Goal: Download file/media

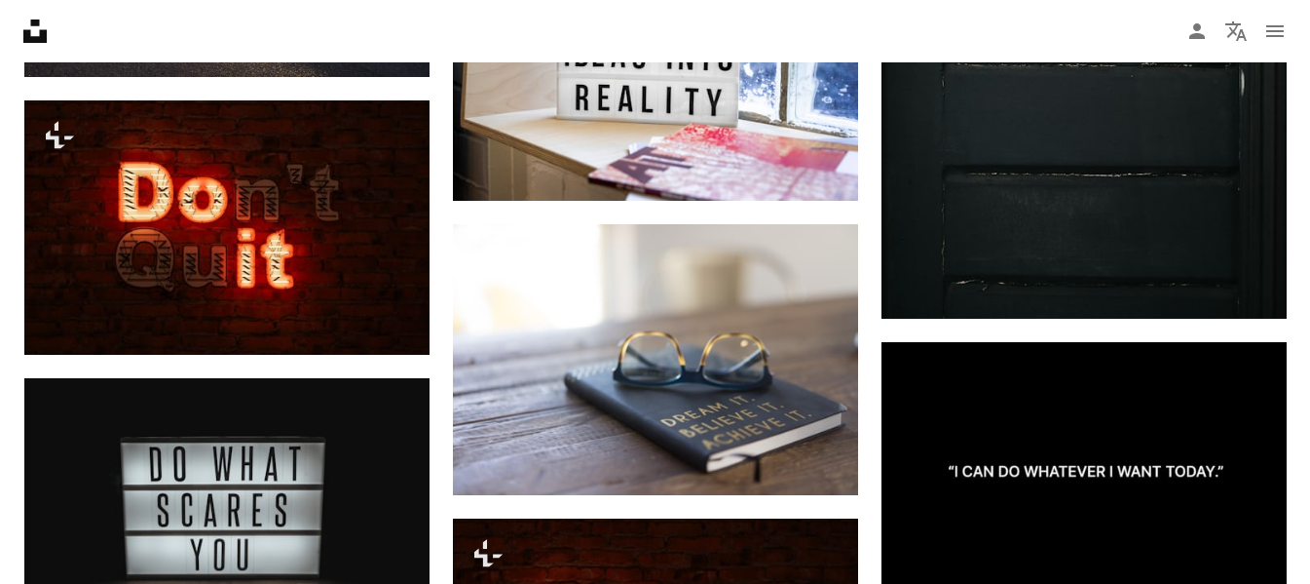
scroll to position [2831, 0]
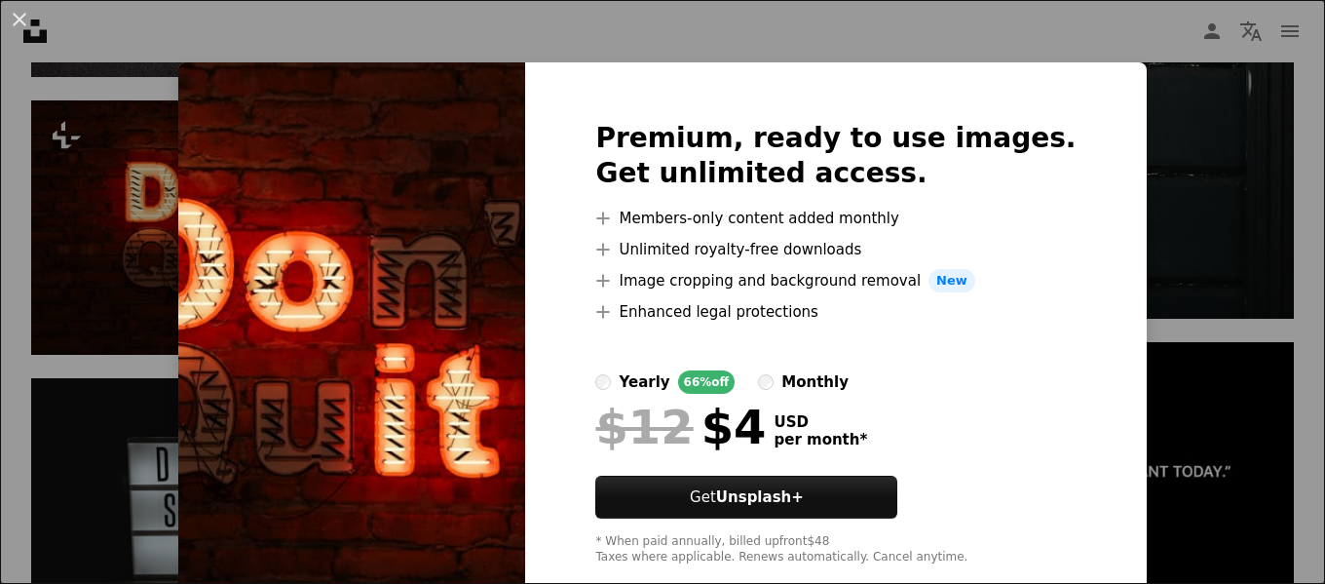
click at [1138, 144] on div "An X shape Premium, ready to use images. Get unlimited access. A plus sign Memb…" at bounding box center [662, 292] width 1325 height 584
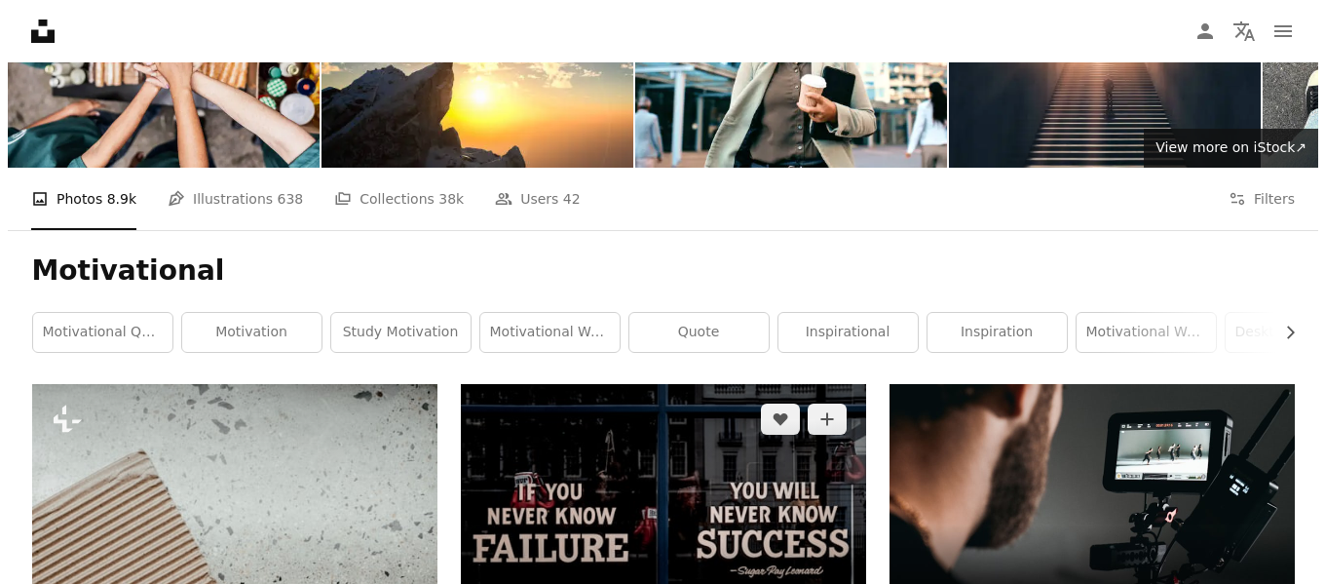
scroll to position [154, 0]
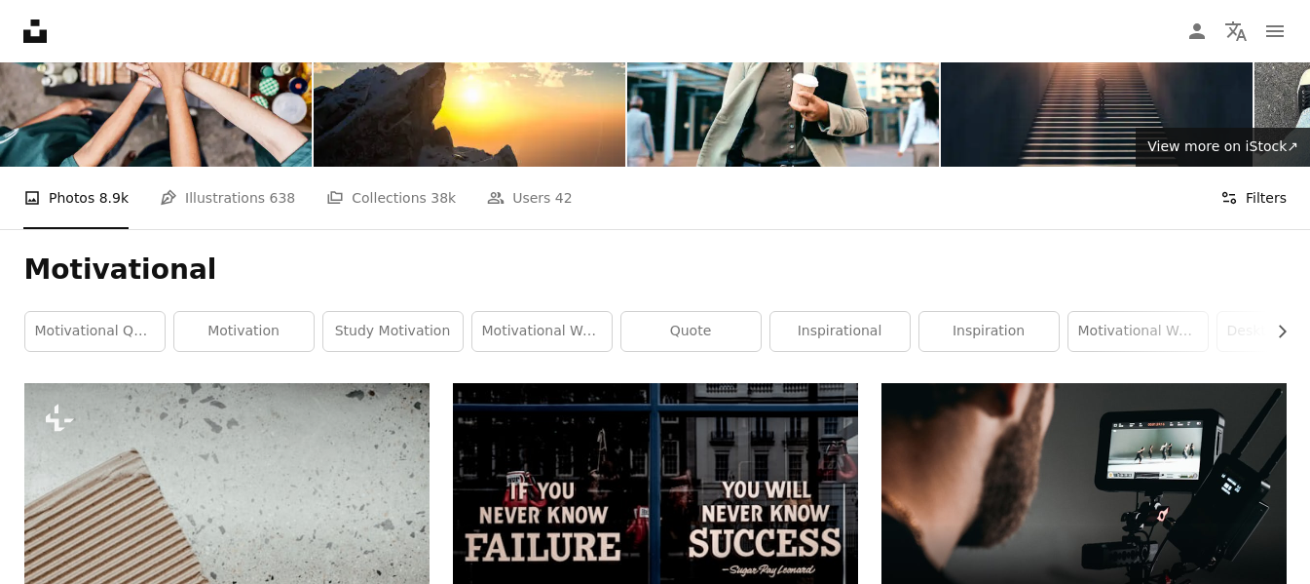
click at [1243, 190] on button "Filters Filters" at bounding box center [1254, 198] width 66 height 62
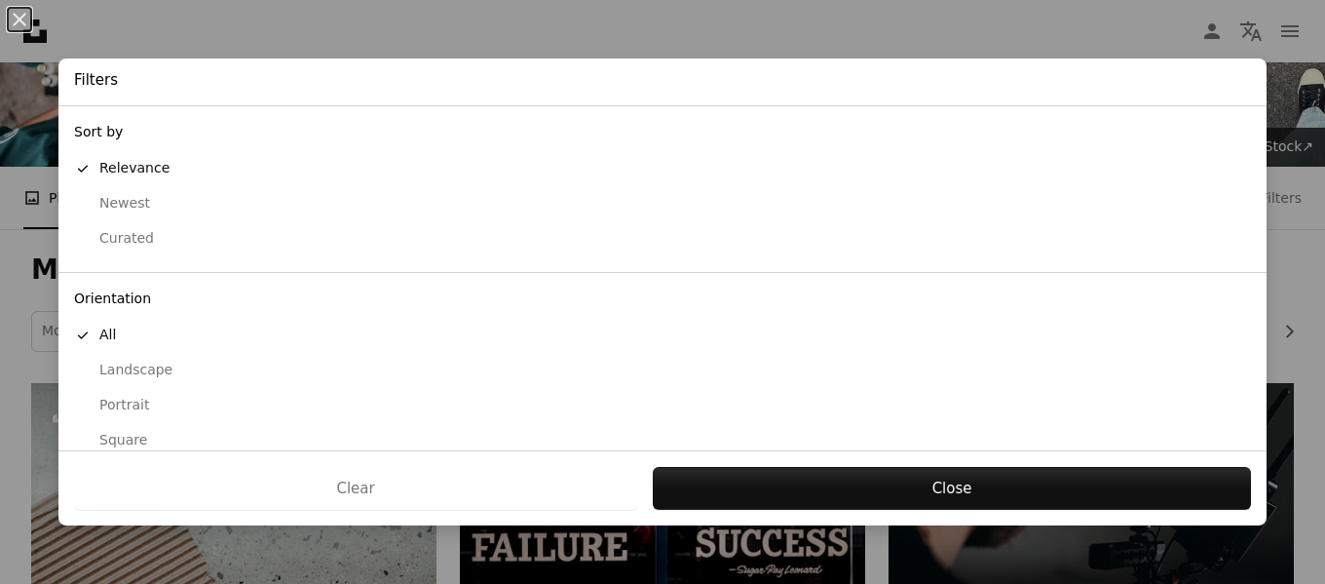
scroll to position [190, 0]
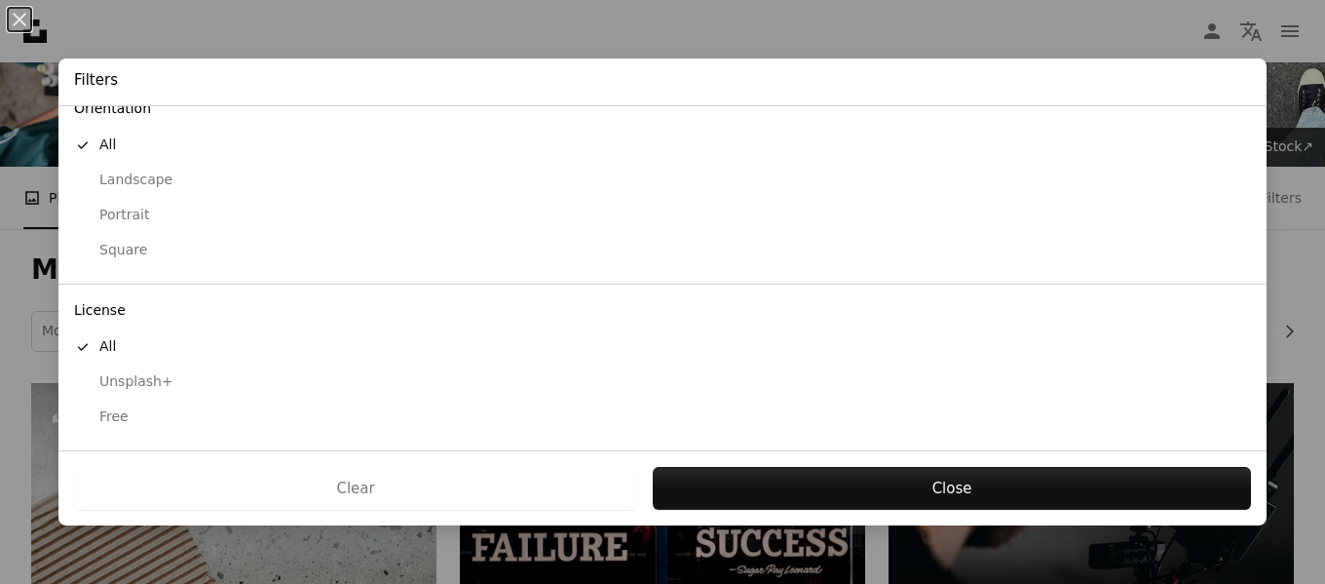
click at [103, 416] on div "Free" at bounding box center [662, 416] width 1177 height 19
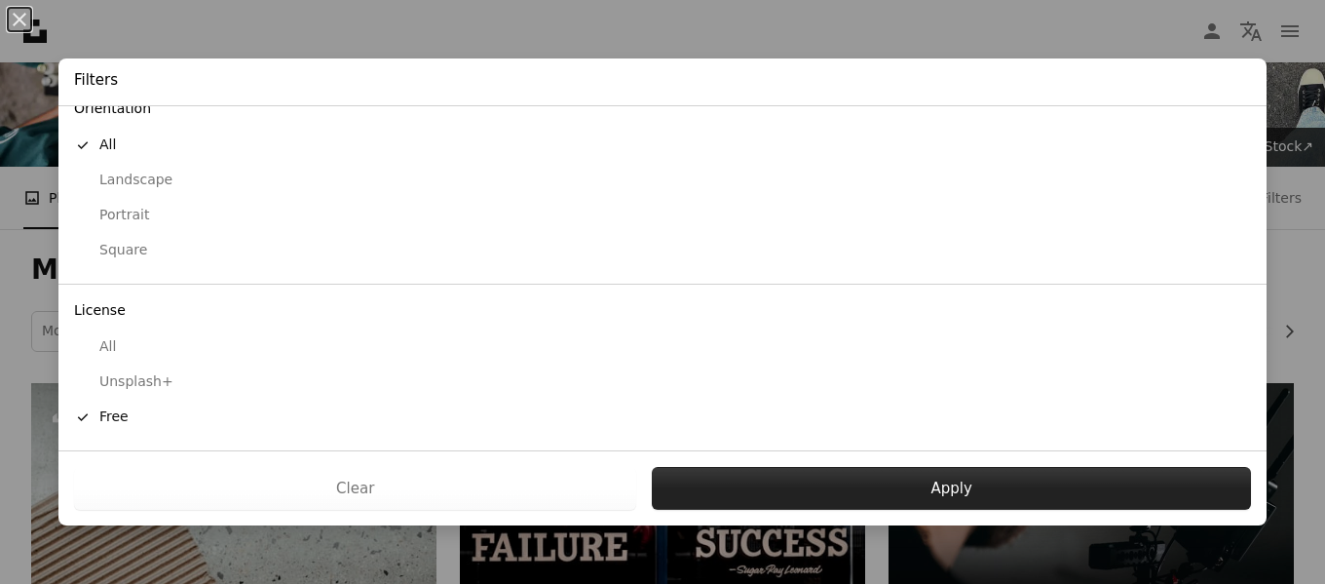
click at [832, 483] on button "Apply" at bounding box center [951, 488] width 599 height 43
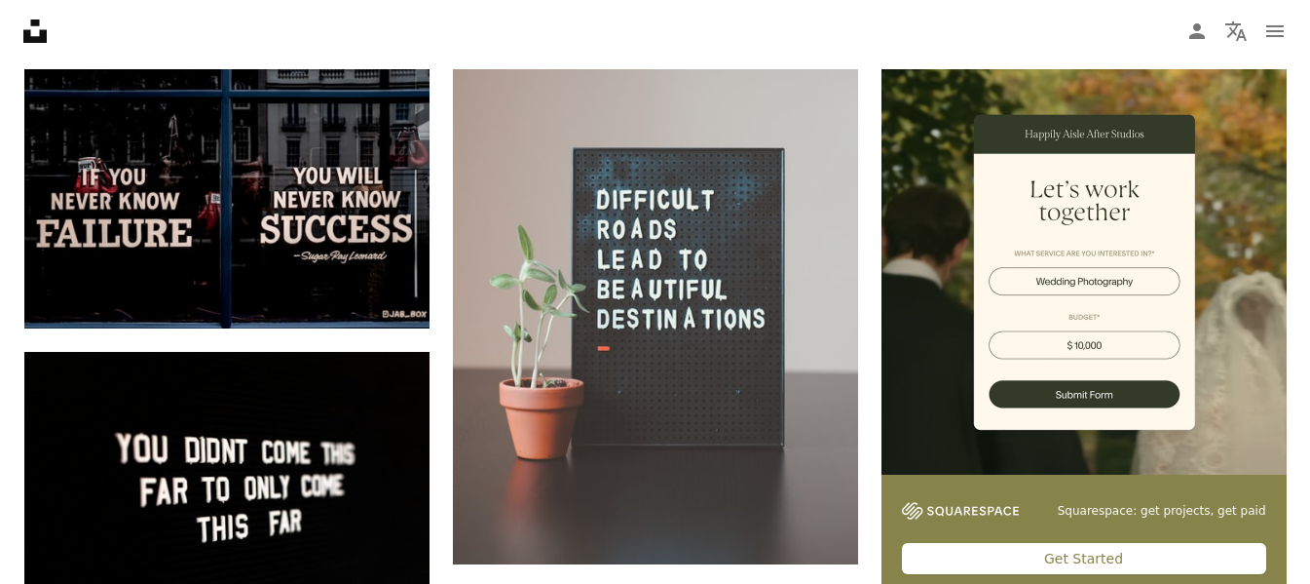
scroll to position [470, 0]
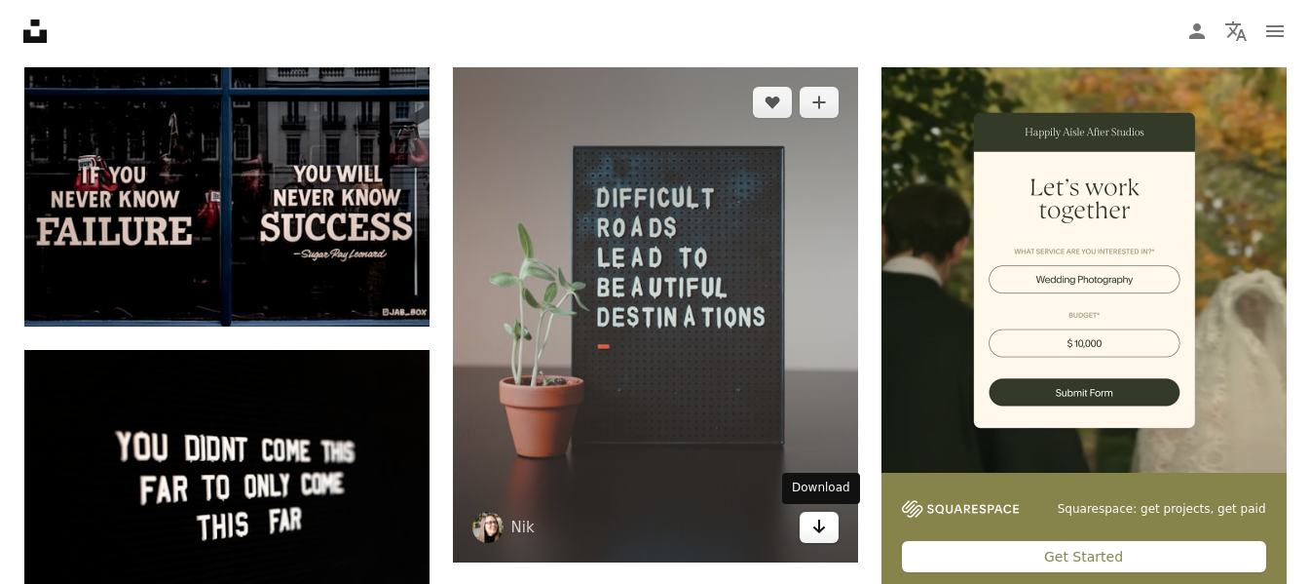
click at [825, 524] on icon "Arrow pointing down" at bounding box center [820, 525] width 16 height 23
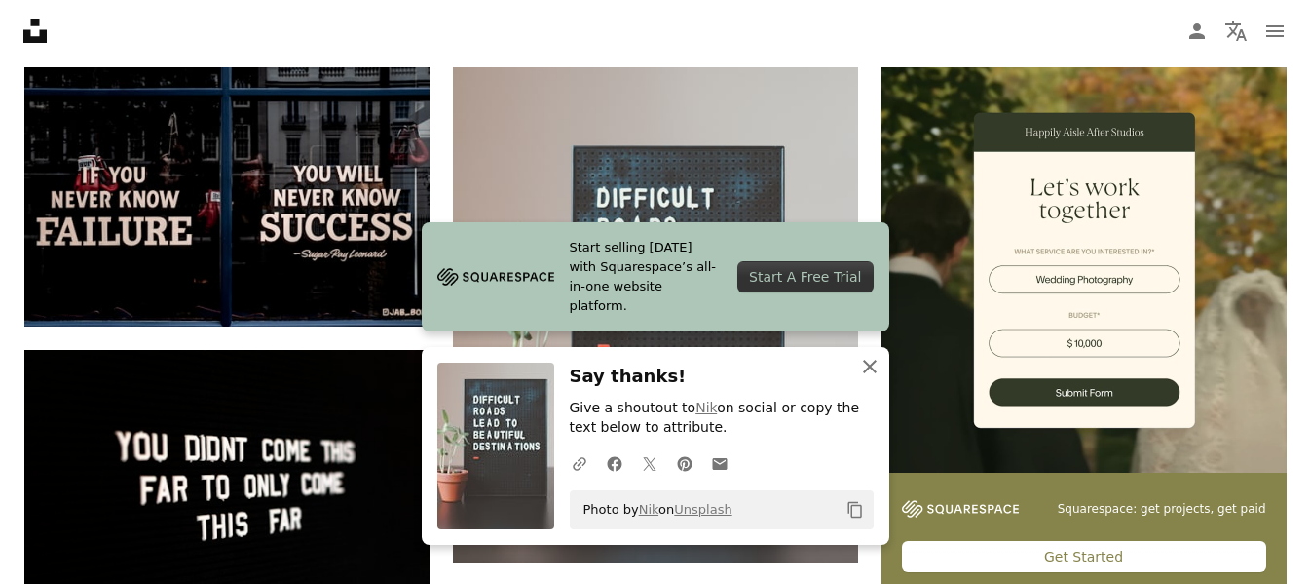
click at [875, 370] on icon "button" at bounding box center [870, 367] width 14 height 14
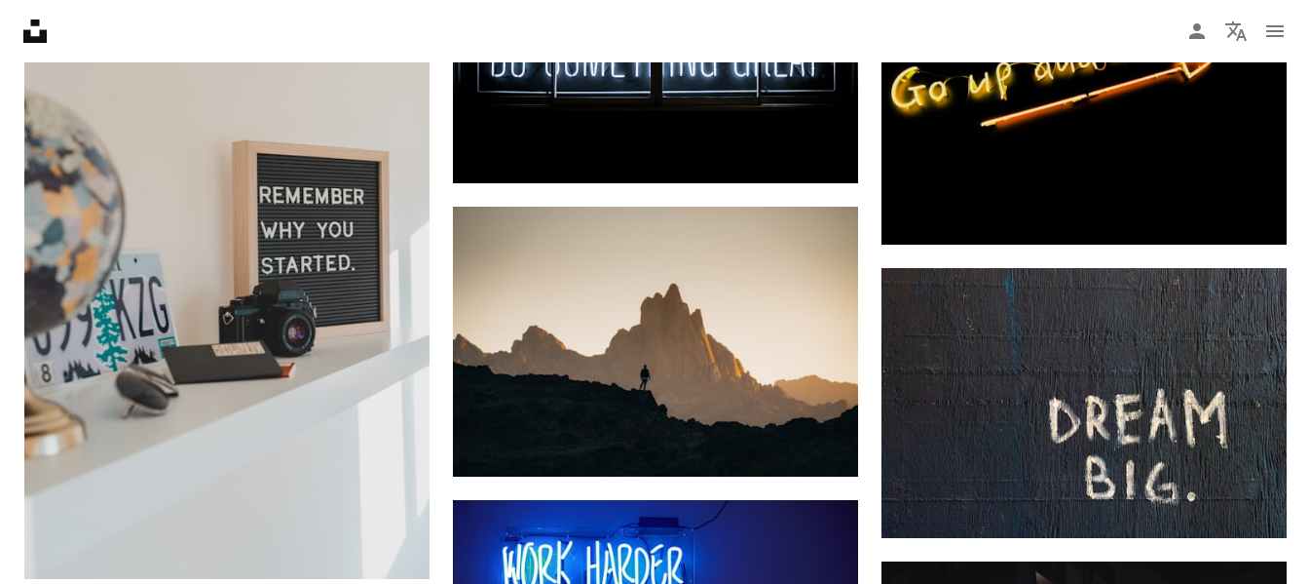
scroll to position [1140, 0]
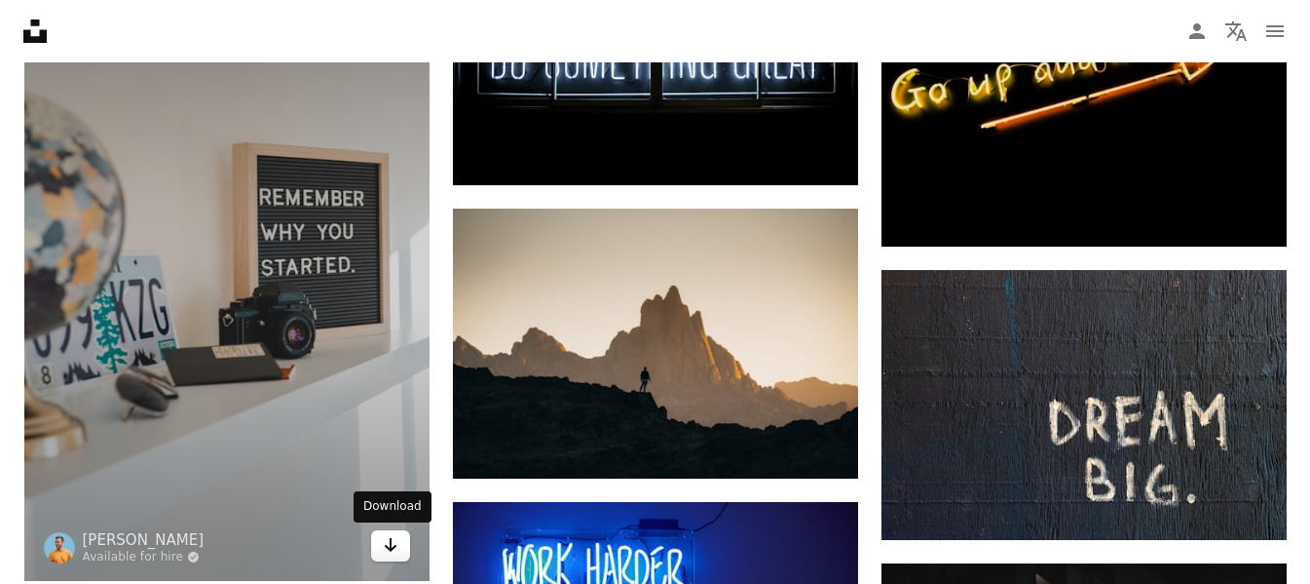
click at [392, 548] on icon "Download" at bounding box center [390, 545] width 13 height 14
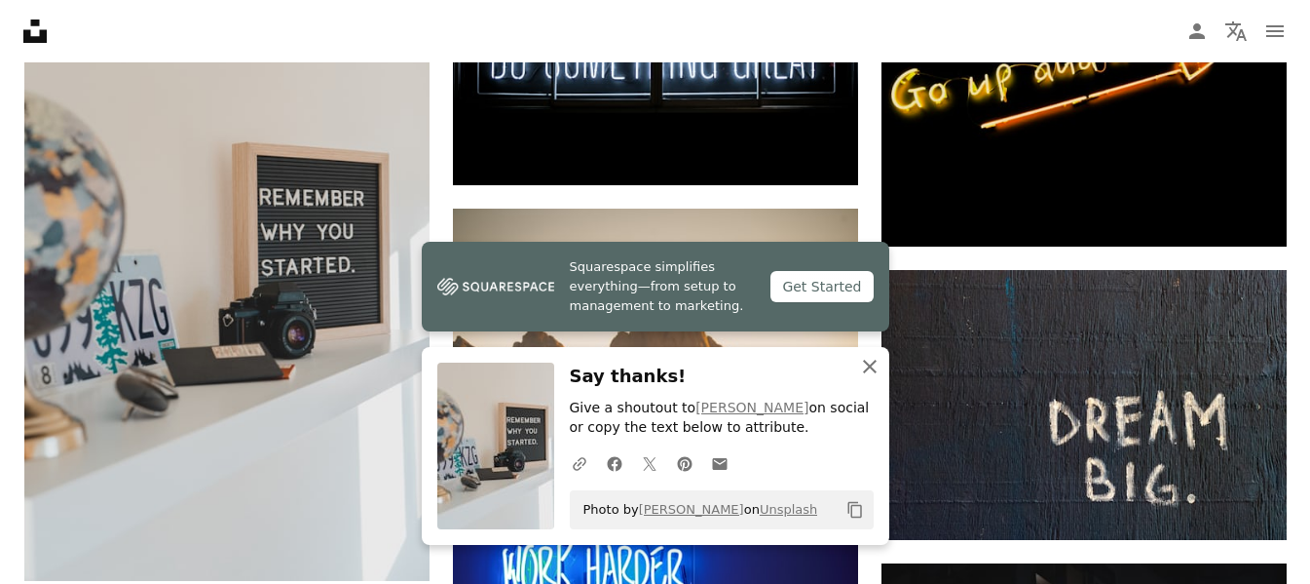
click at [872, 363] on icon "button" at bounding box center [870, 367] width 14 height 14
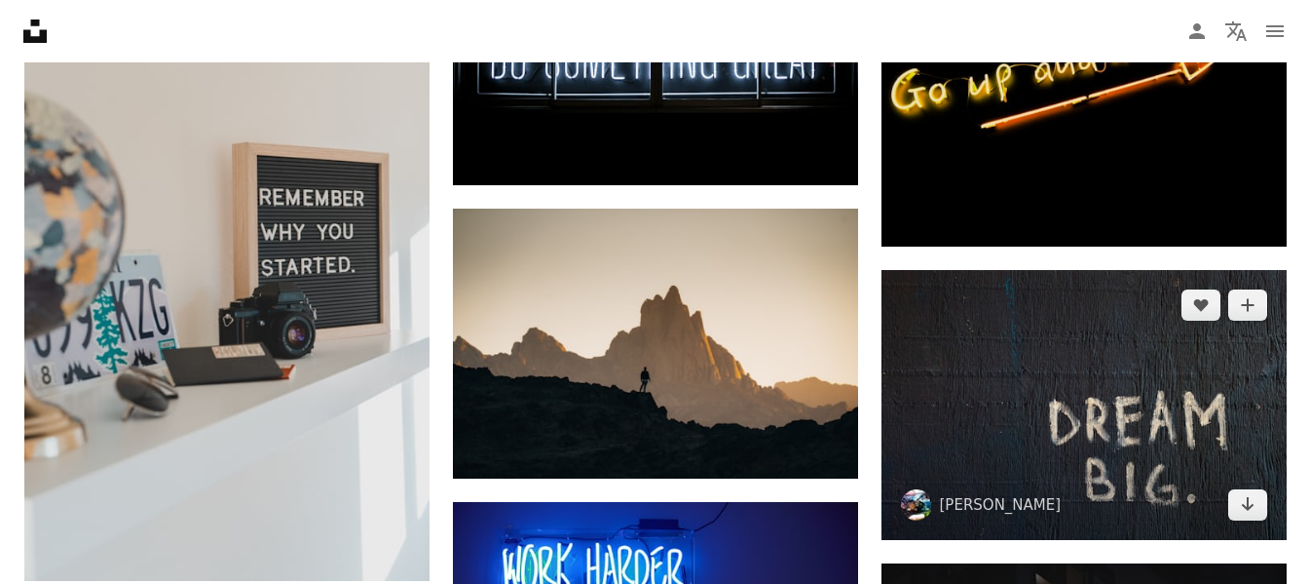
scroll to position [1369, 0]
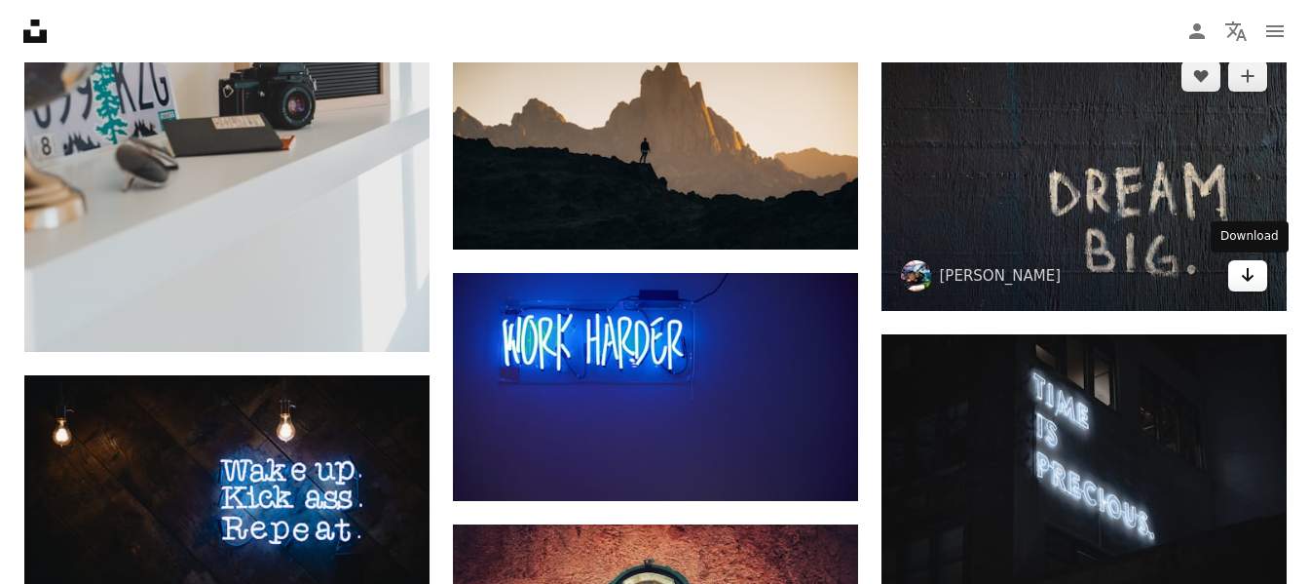
click at [1252, 290] on link "Arrow pointing down" at bounding box center [1248, 275] width 39 height 31
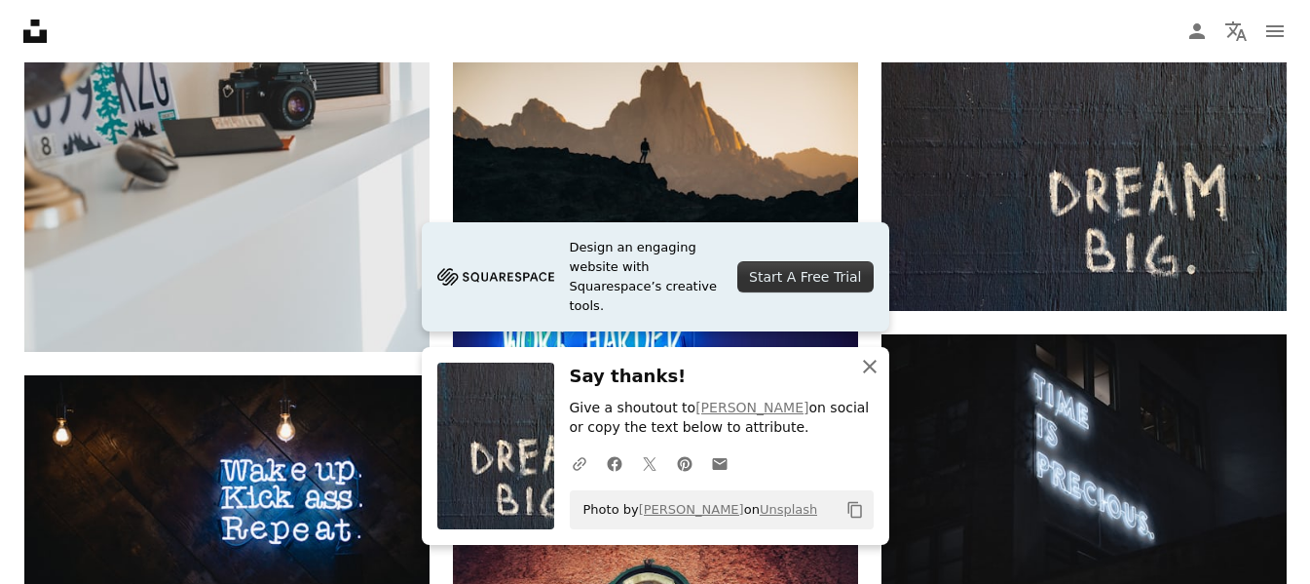
click at [865, 359] on icon "An X shape" at bounding box center [869, 366] width 23 height 23
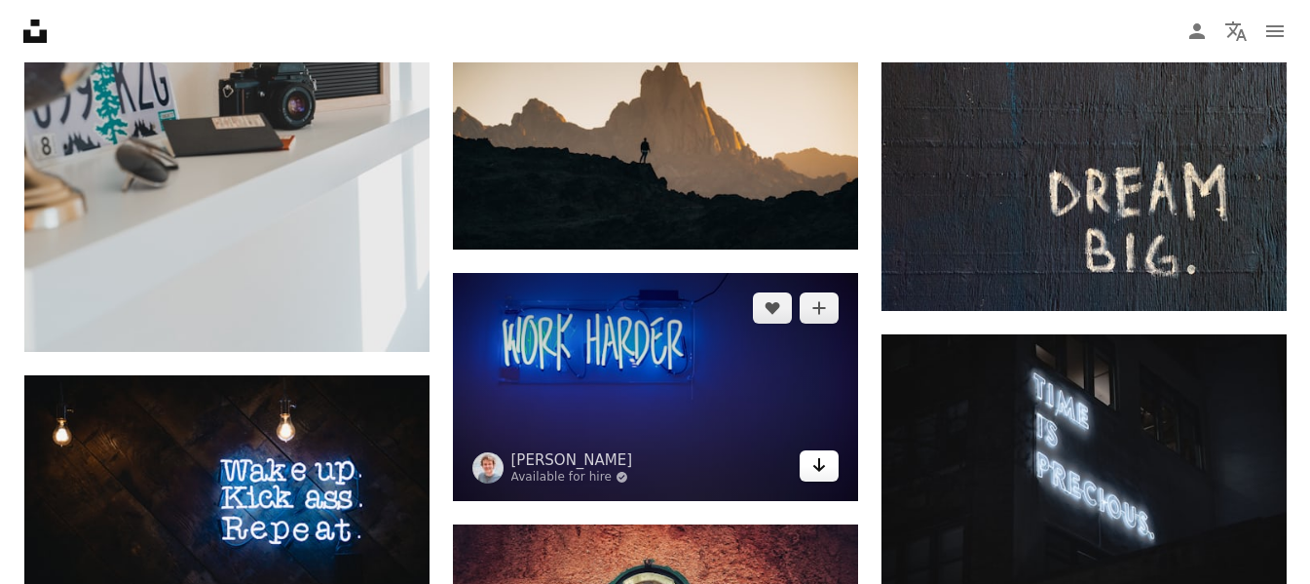
click at [830, 473] on link "Arrow pointing down" at bounding box center [819, 465] width 39 height 31
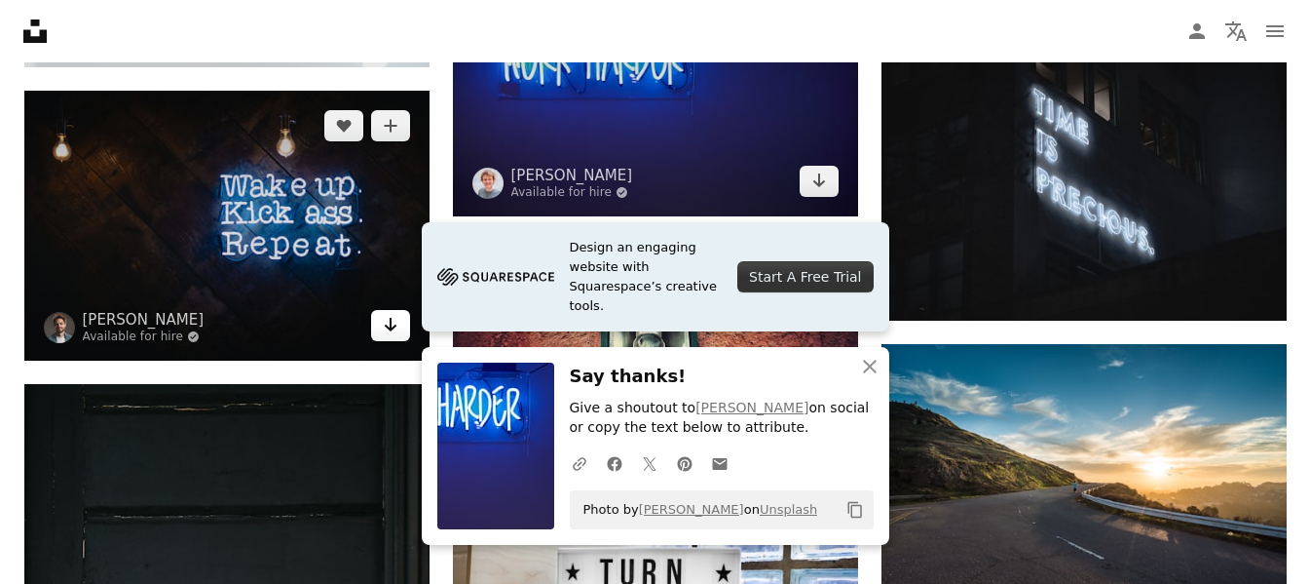
scroll to position [1654, 0]
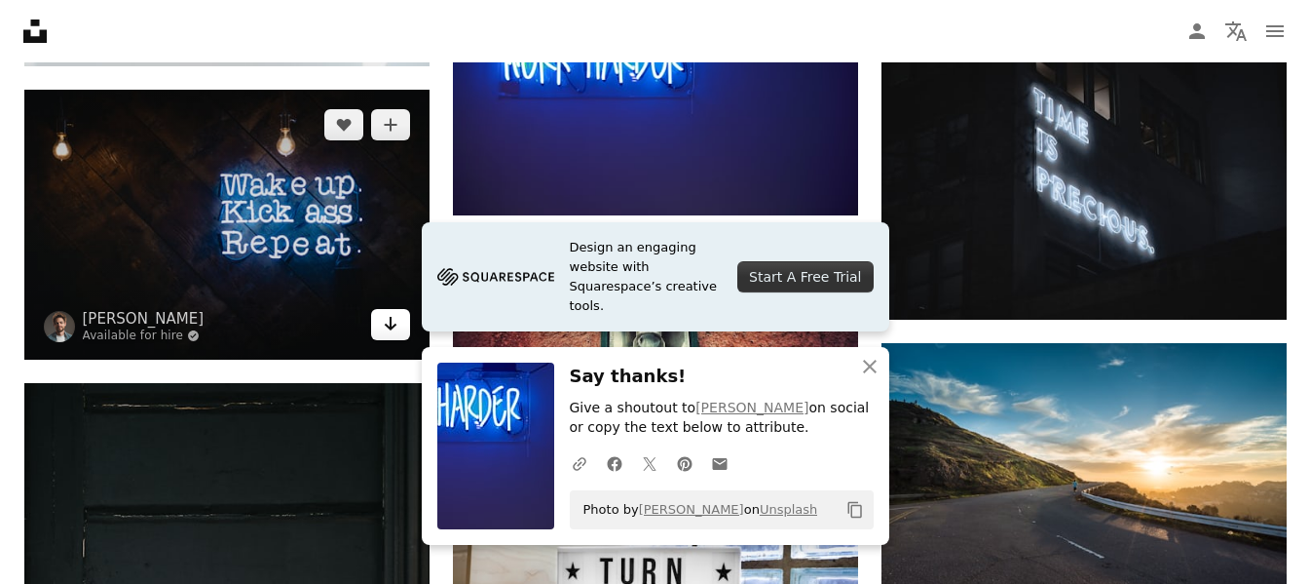
click at [385, 327] on icon "Arrow pointing down" at bounding box center [391, 323] width 16 height 23
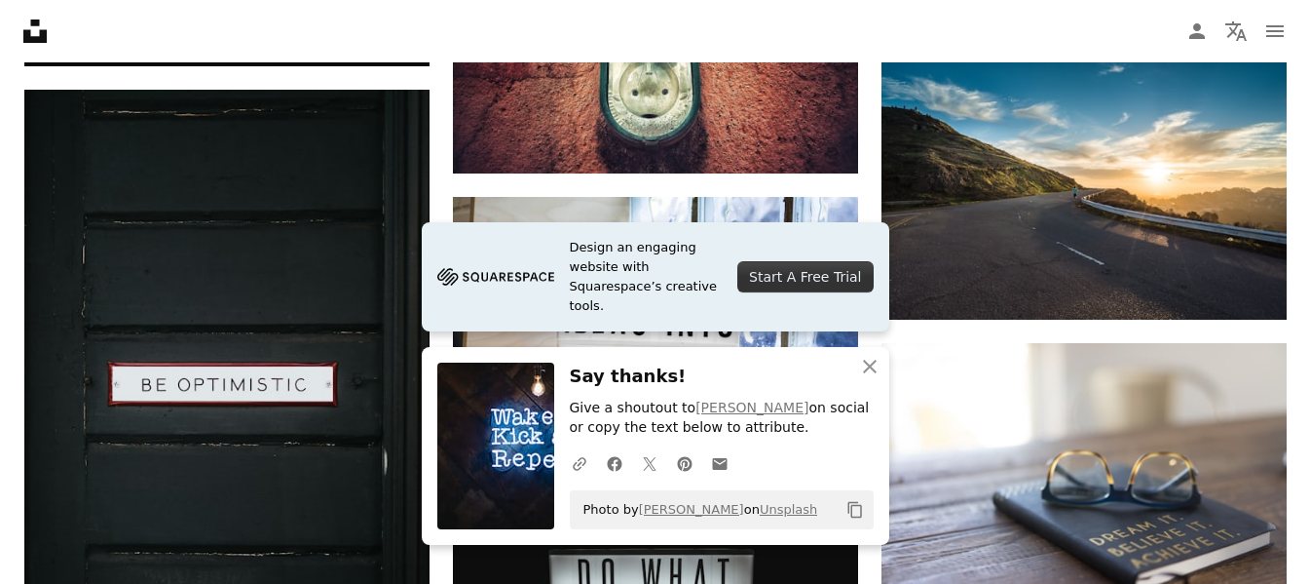
scroll to position [2105, 0]
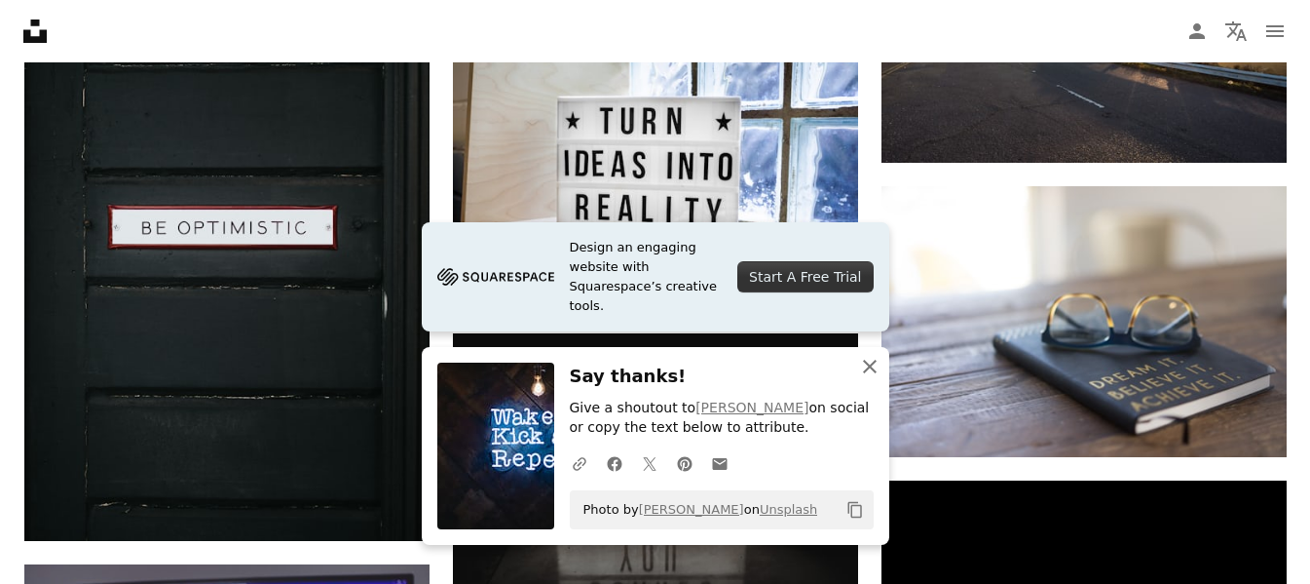
click at [874, 361] on icon "button" at bounding box center [870, 367] width 14 height 14
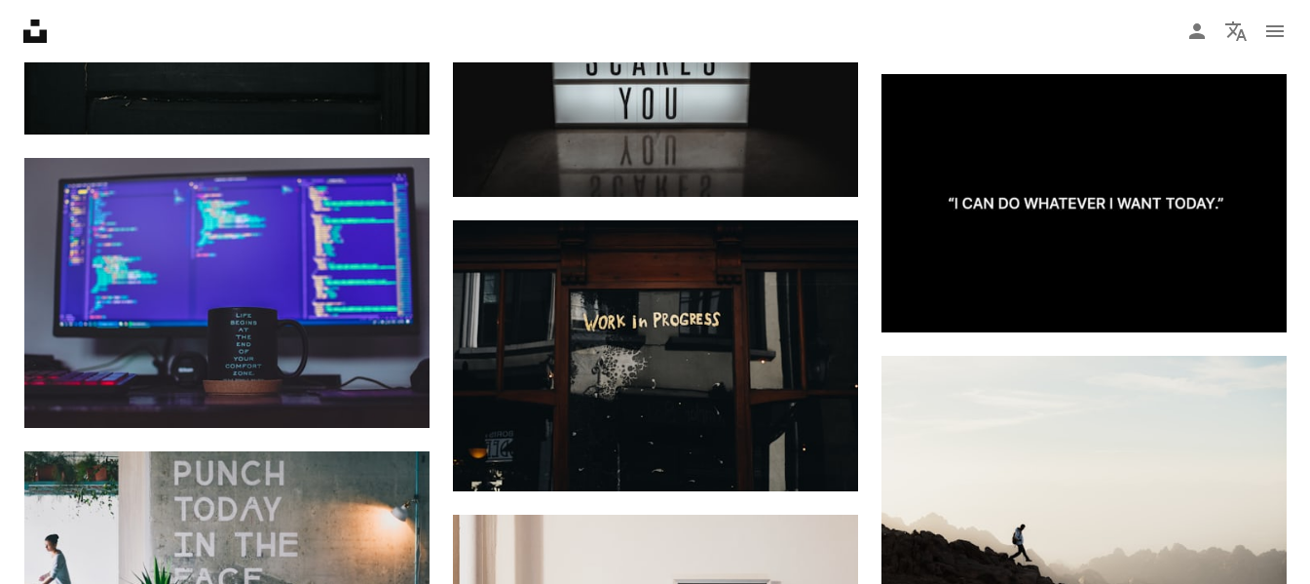
scroll to position [2512, 0]
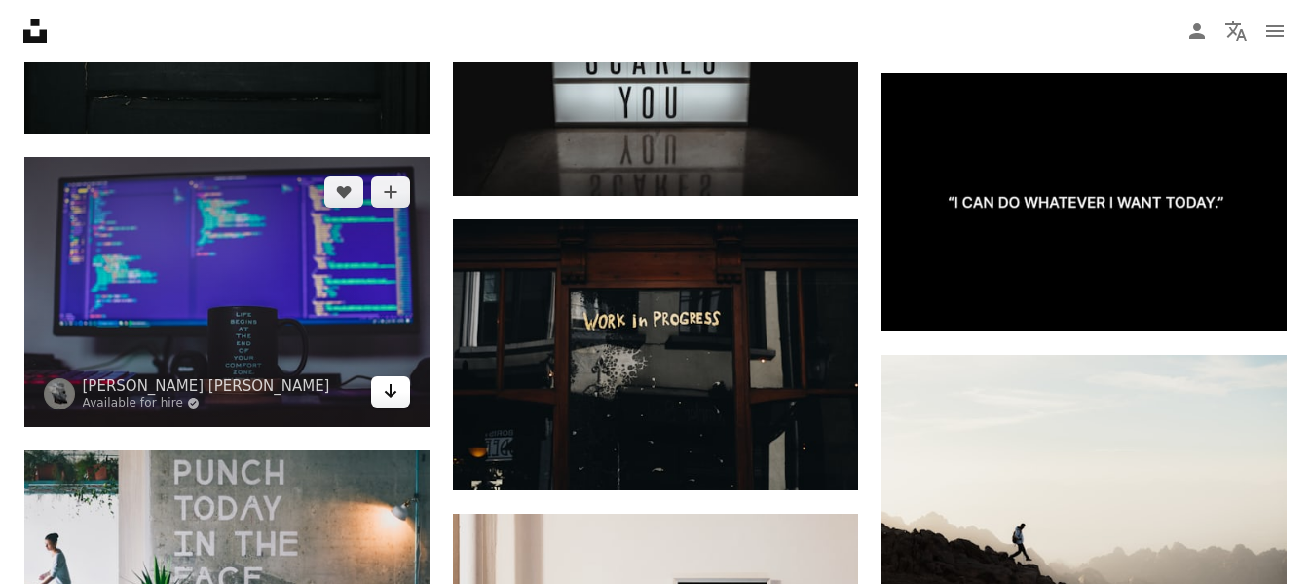
click at [397, 384] on icon "Arrow pointing down" at bounding box center [391, 390] width 16 height 23
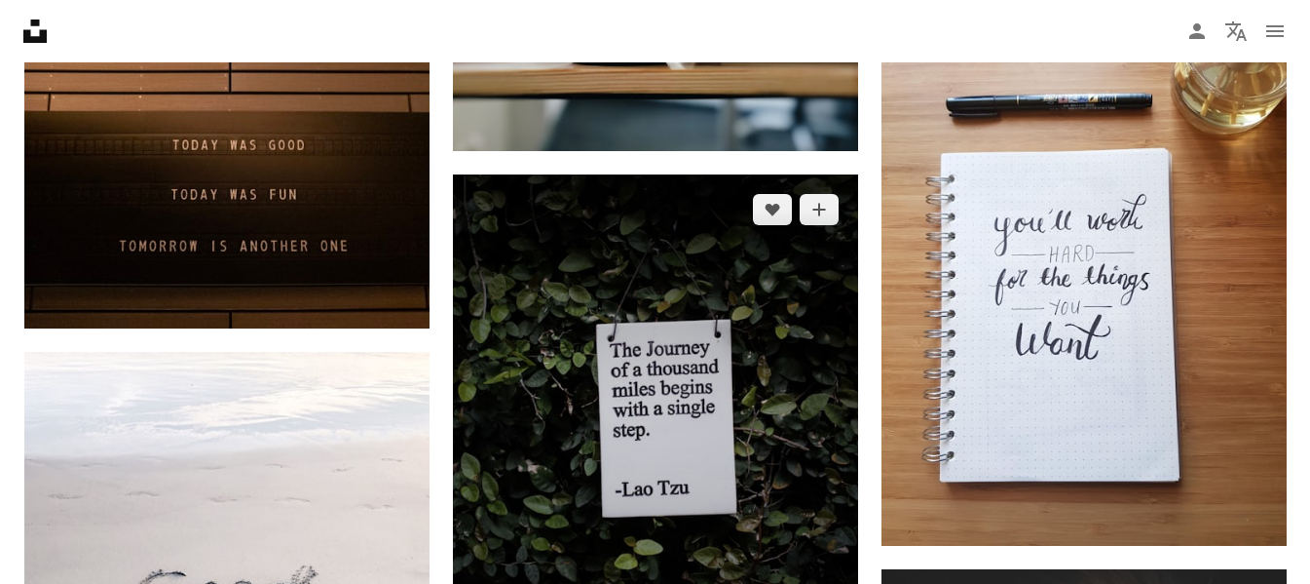
scroll to position [3742, 0]
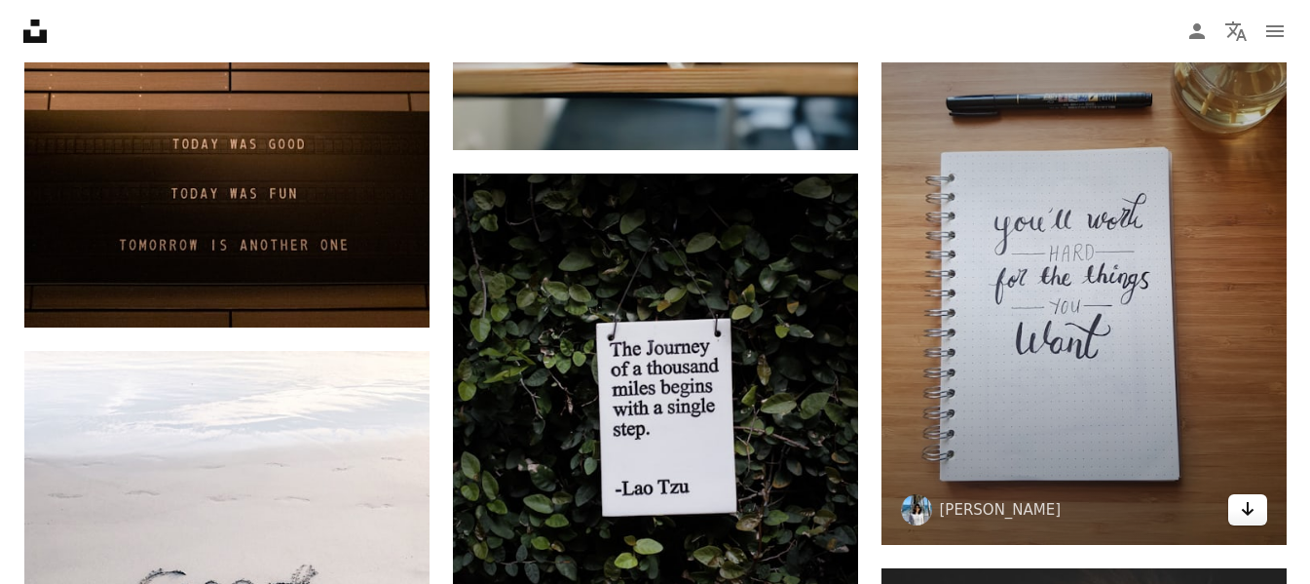
click at [1245, 522] on link "Arrow pointing down" at bounding box center [1248, 509] width 39 height 31
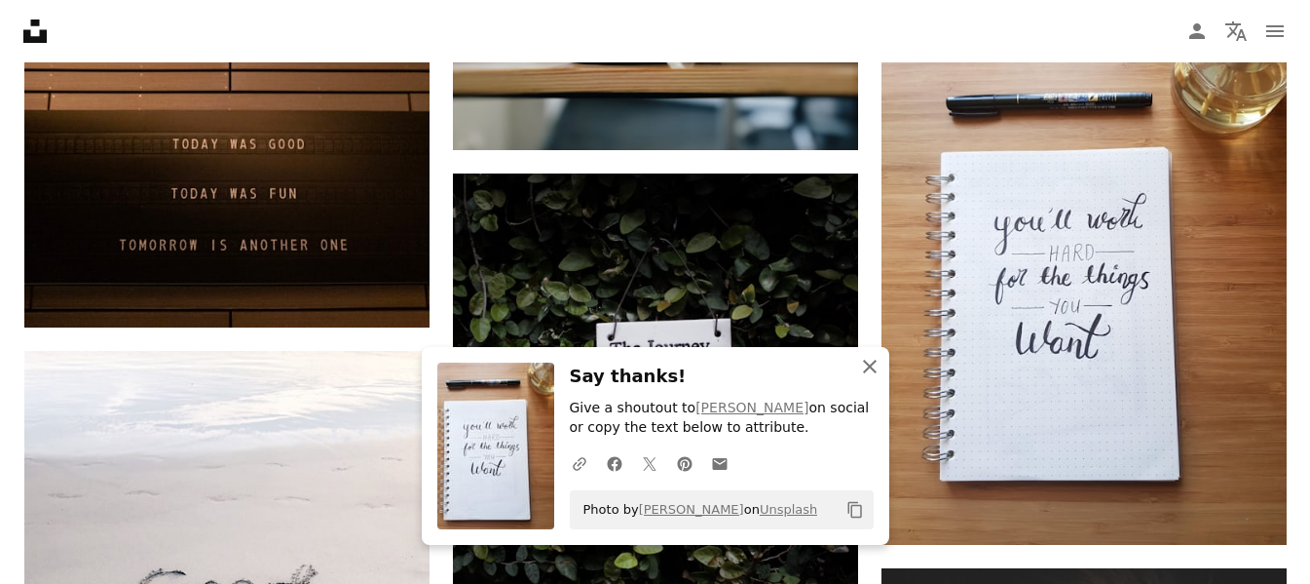
click at [861, 366] on icon "An X shape" at bounding box center [869, 366] width 23 height 23
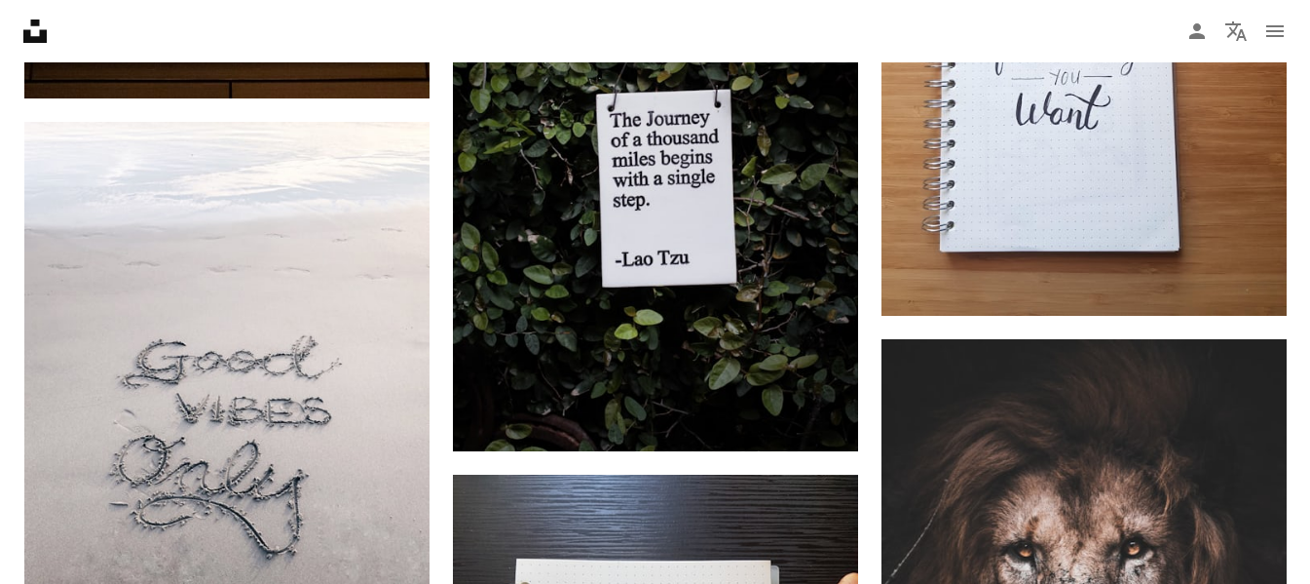
scroll to position [3972, 0]
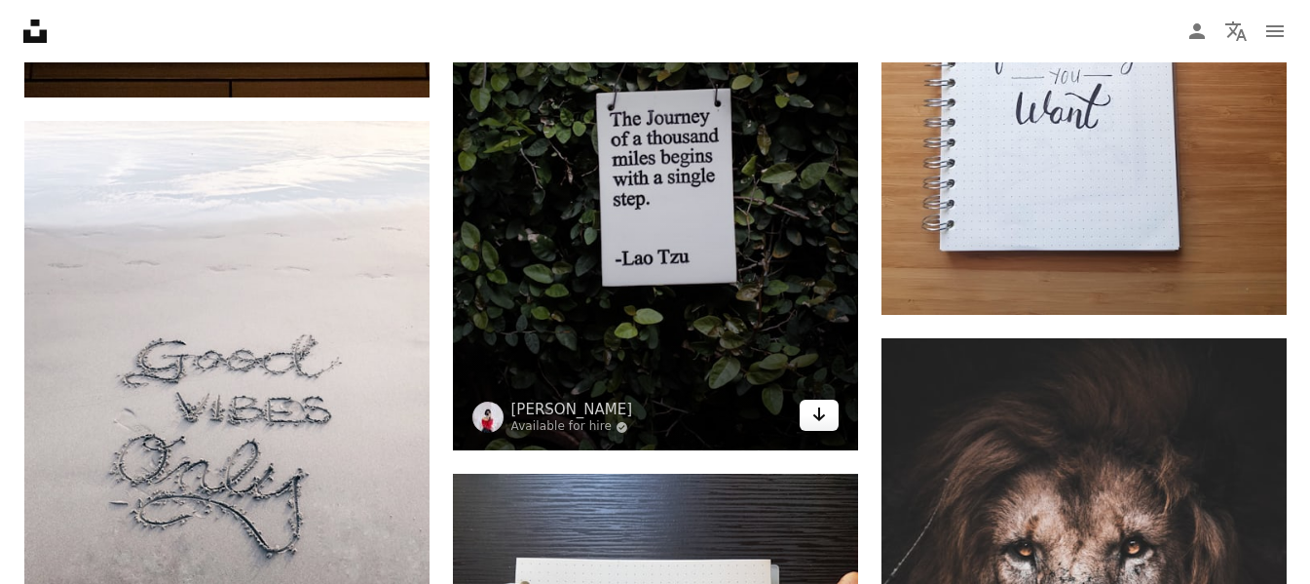
click at [831, 420] on link "Arrow pointing down" at bounding box center [819, 414] width 39 height 31
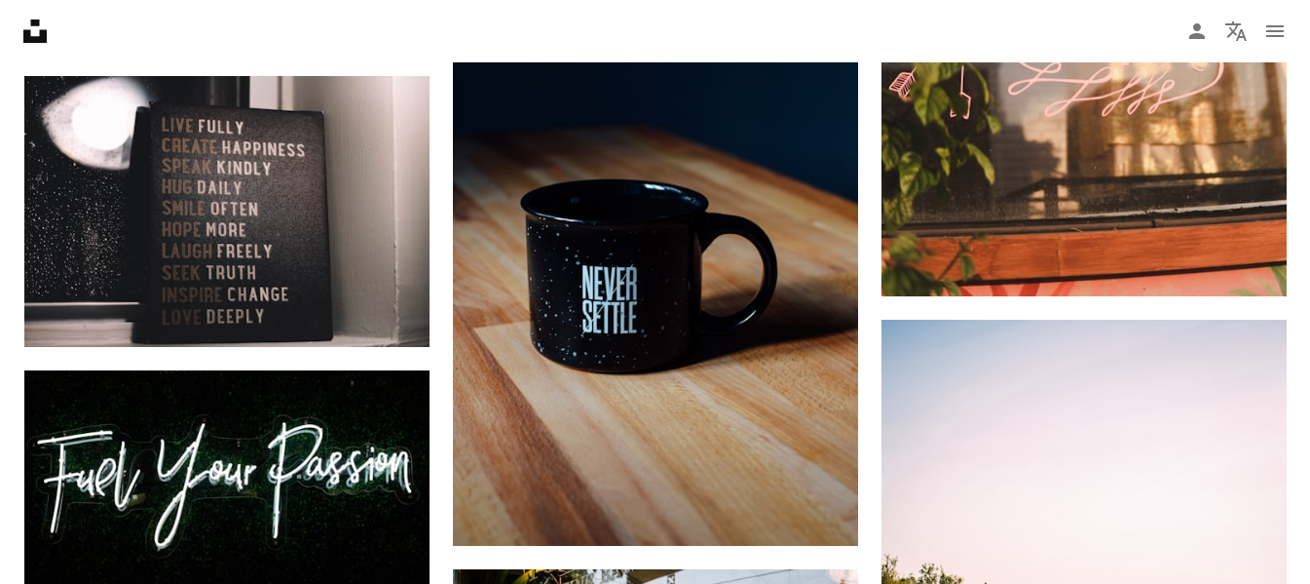
scroll to position [8748, 0]
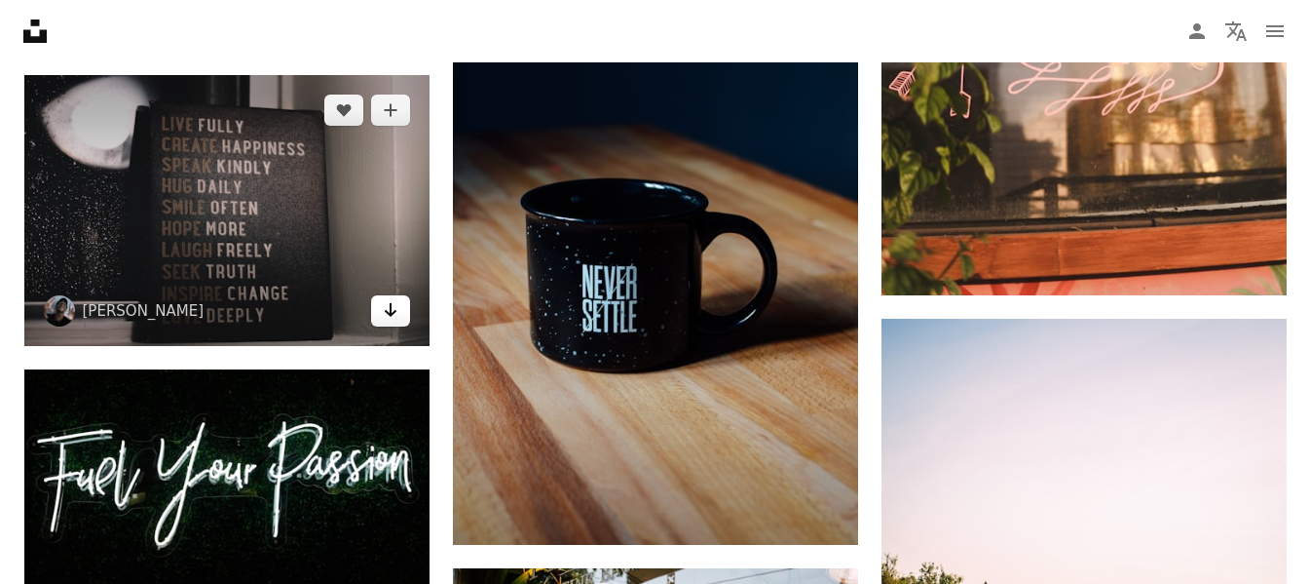
click at [393, 315] on icon "Arrow pointing down" at bounding box center [391, 309] width 16 height 23
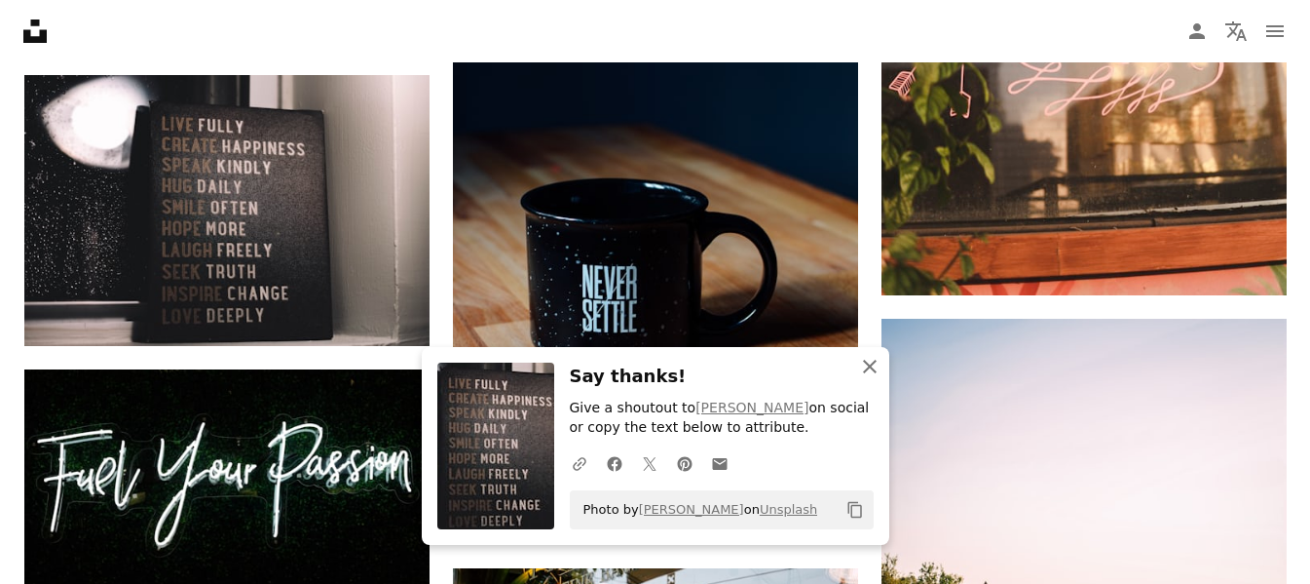
click at [871, 366] on icon "button" at bounding box center [870, 367] width 14 height 14
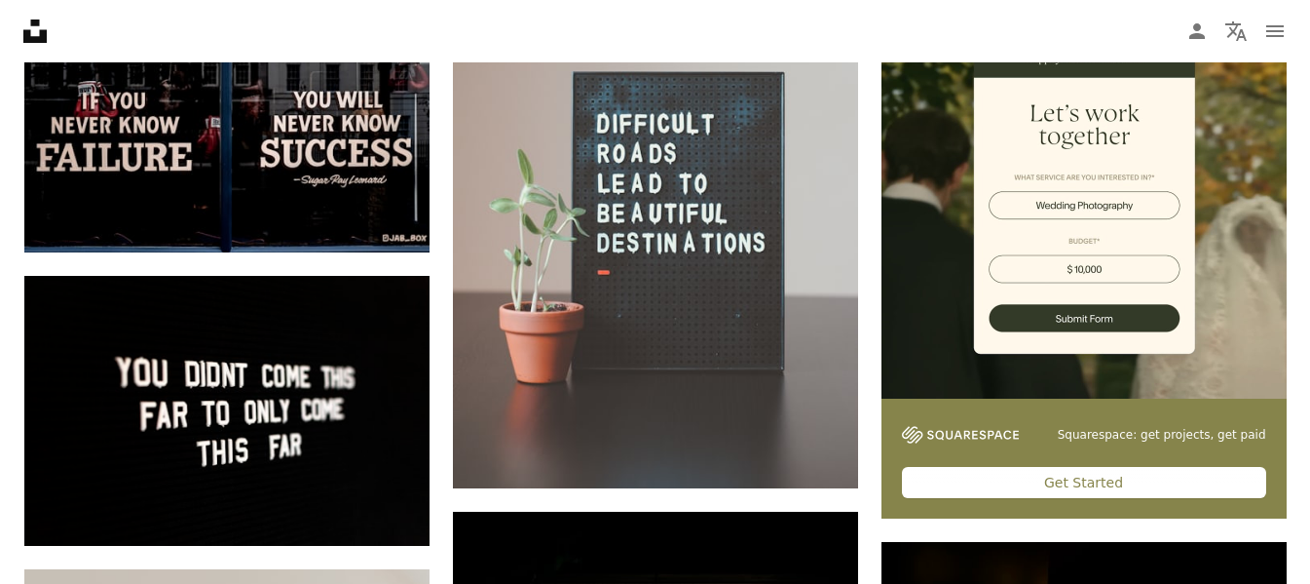
scroll to position [0, 0]
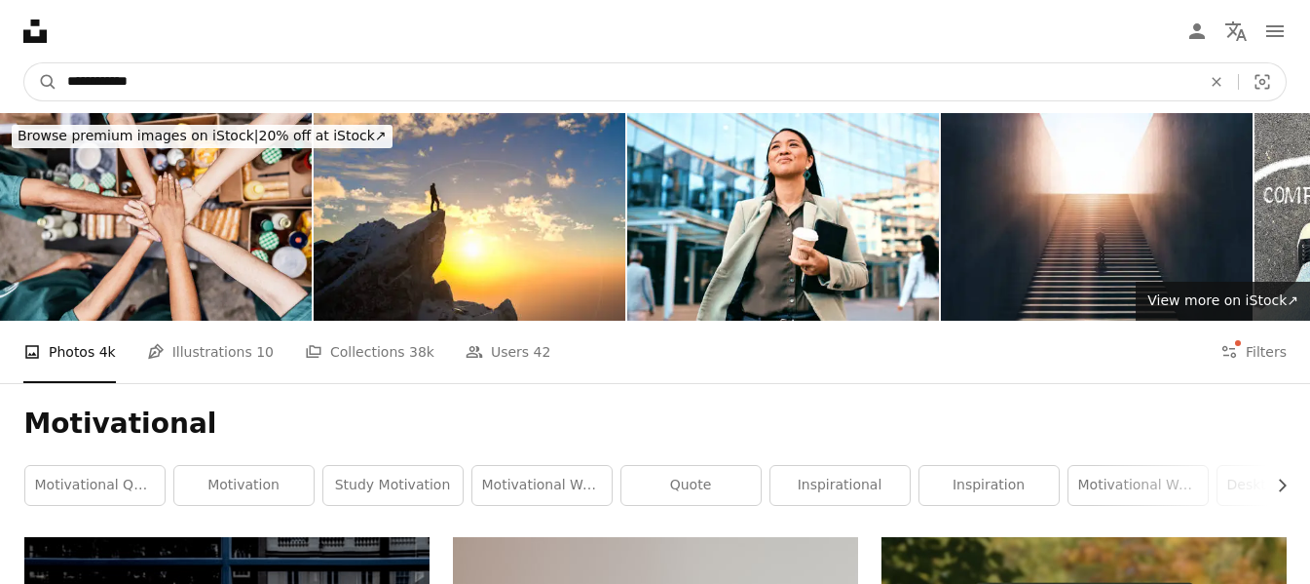
click at [645, 85] on input "**********" at bounding box center [626, 81] width 1138 height 37
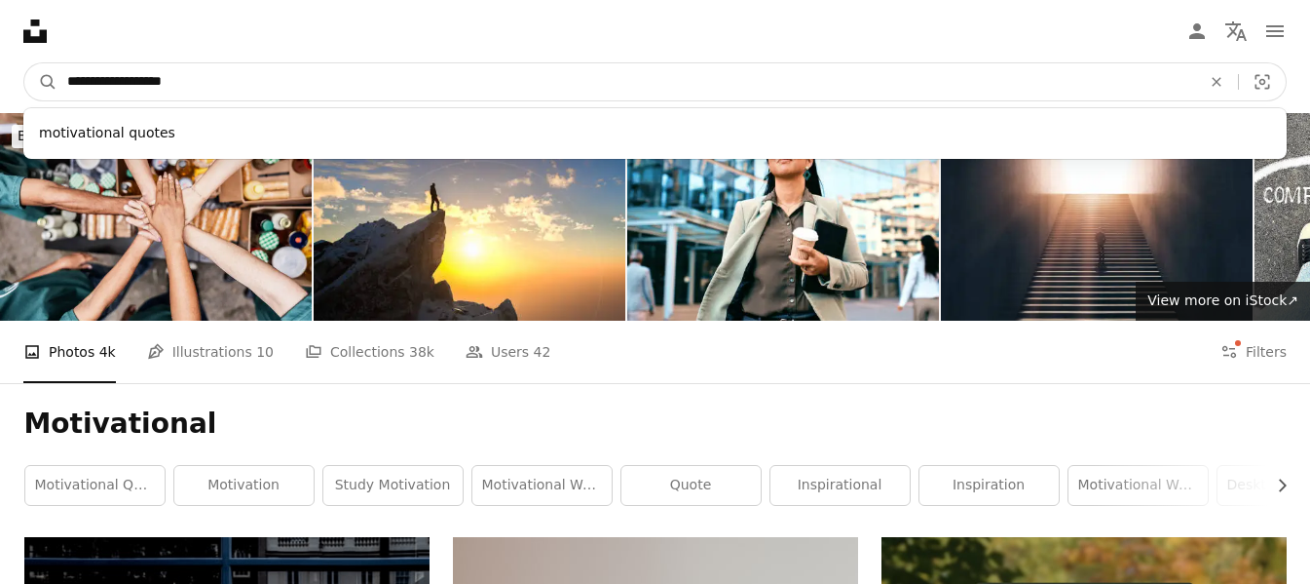
type input "**********"
click at [24, 63] on button "A magnifying glass" at bounding box center [40, 81] width 33 height 37
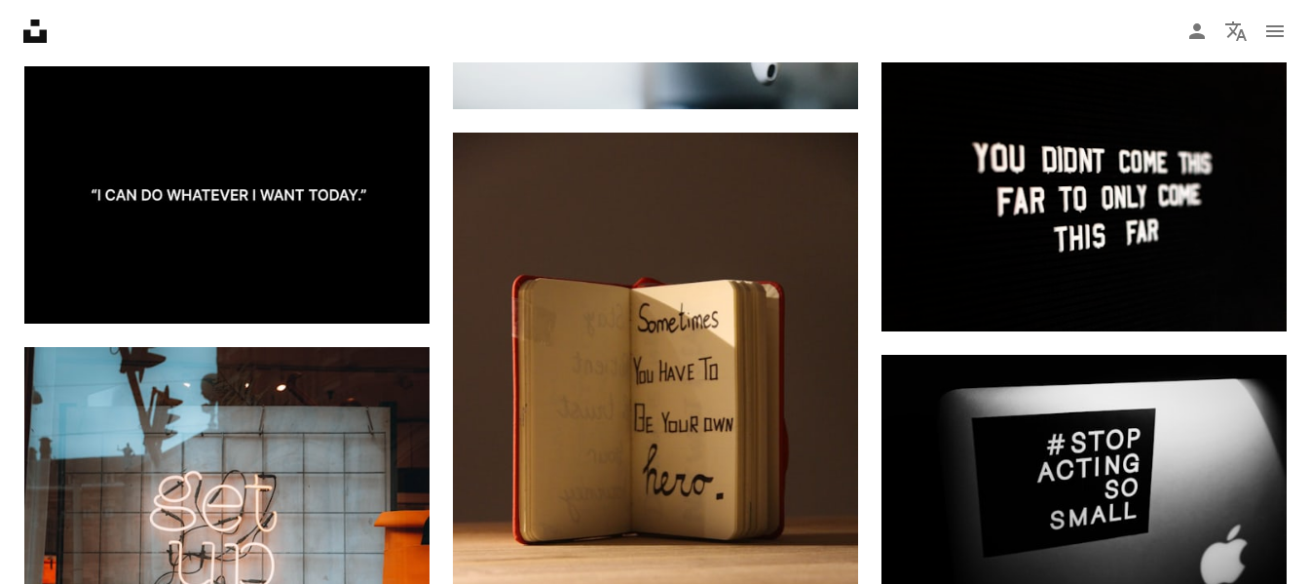
scroll to position [2562, 0]
